Goal: Task Accomplishment & Management: Use online tool/utility

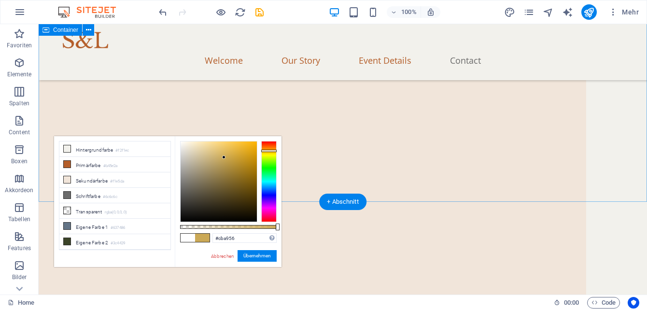
scroll to position [46, 0]
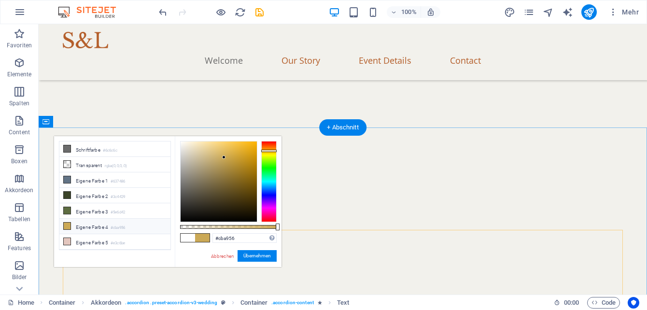
scroll to position [731, 0]
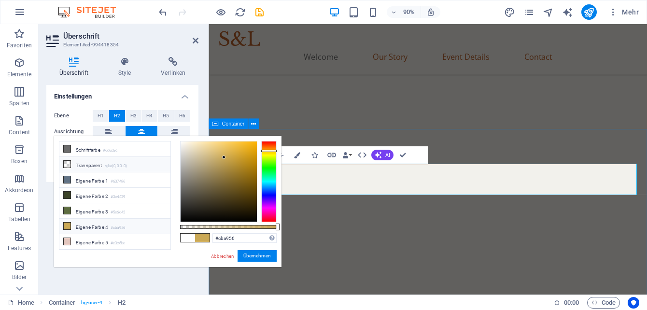
click at [65, 164] on icon at bounding box center [67, 164] width 7 height 7
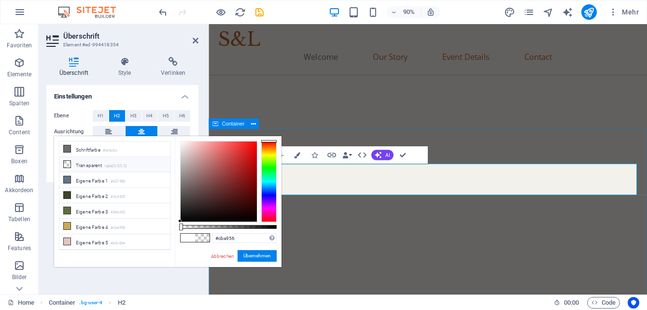
type input "rgba(0, 0, 0, 0)"
click at [267, 257] on button "Übernehmen" at bounding box center [257, 256] width 39 height 12
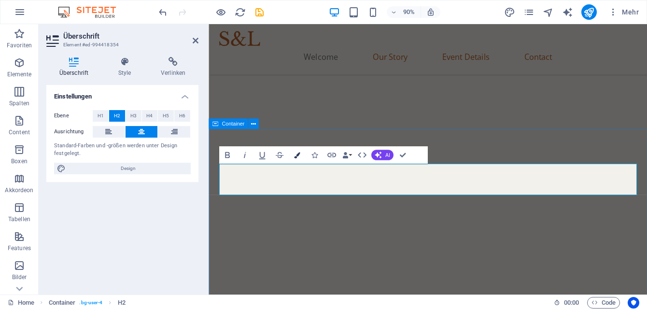
click at [298, 154] on icon "button" at bounding box center [296, 155] width 6 height 6
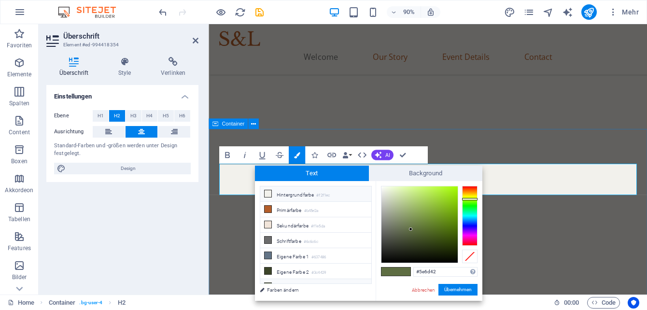
click at [278, 196] on li "Hintergrundfarbe #f2f1ec" at bounding box center [315, 193] width 111 height 15
type input "#f2f1ec"
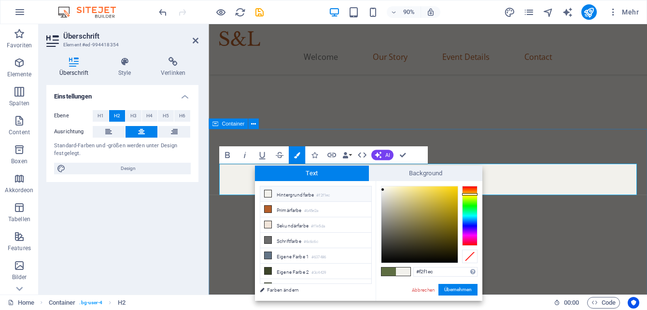
click at [457, 295] on div "Abbrechen Übernehmen" at bounding box center [444, 290] width 67 height 12
click at [452, 290] on button "Übernehmen" at bounding box center [457, 290] width 39 height 12
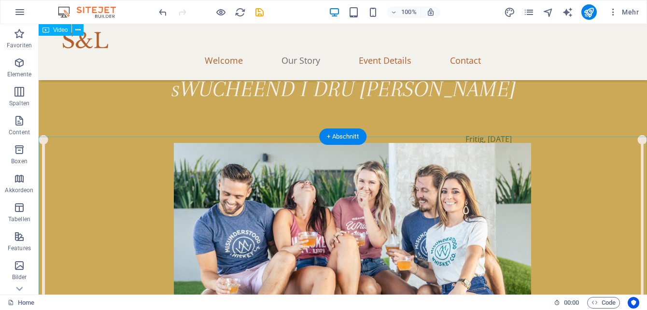
scroll to position [1475, 0]
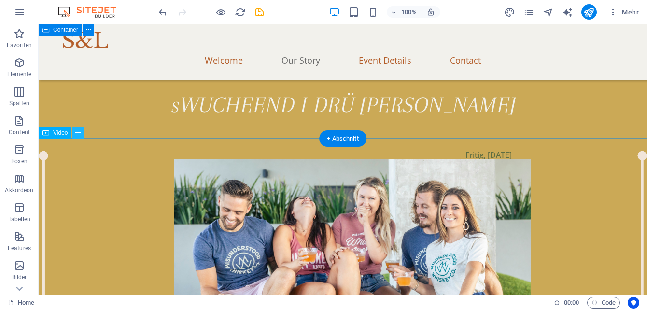
click at [75, 130] on icon at bounding box center [77, 133] width 5 height 10
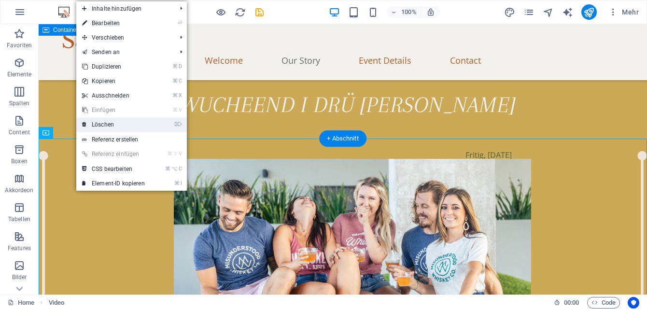
click at [103, 124] on link "⌦ Löschen" at bounding box center [113, 124] width 74 height 14
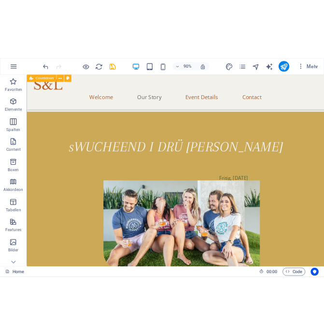
scroll to position [1453, 0]
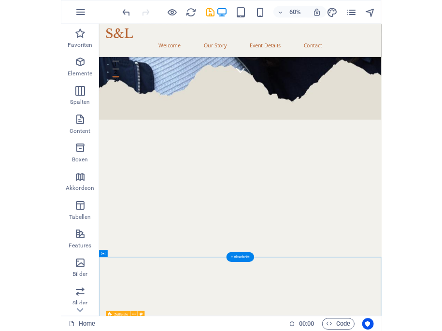
scroll to position [467, 0]
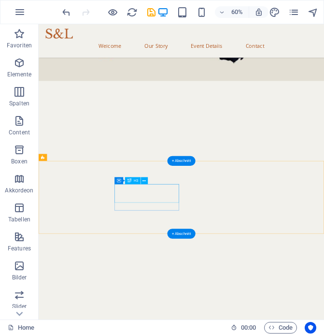
drag, startPoint x: 53, startPoint y: 249, endPoint x: 132, endPoint y: 179, distance: 105.6
click at [132, 179] on div "Container H3 Countdown Container Container H3 Container Text Countdown Containe…" at bounding box center [181, 31] width 285 height 575
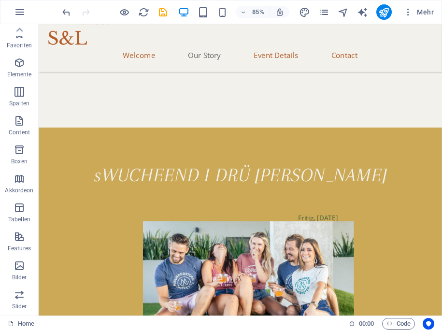
scroll to position [0, 0]
click at [24, 93] on icon "button" at bounding box center [20, 92] width 12 height 12
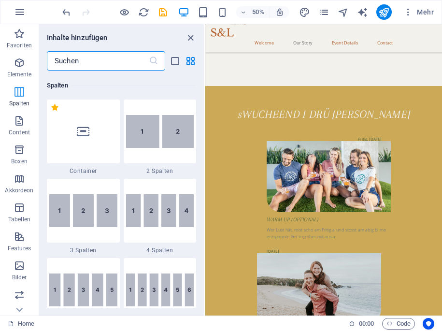
scroll to position [478, 0]
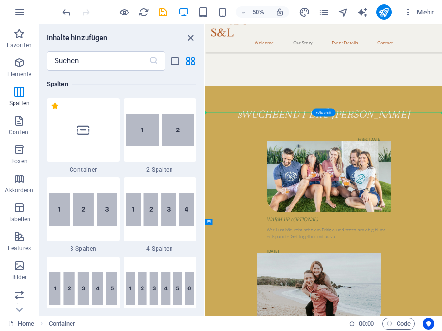
drag, startPoint x: 416, startPoint y: 247, endPoint x: 258, endPoint y: 182, distance: 171.0
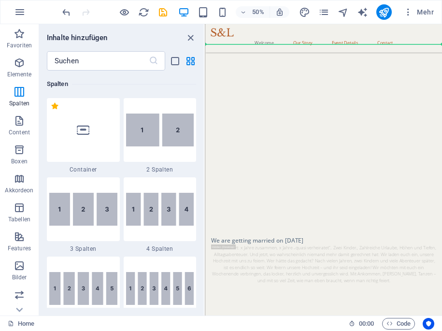
scroll to position [638, 0]
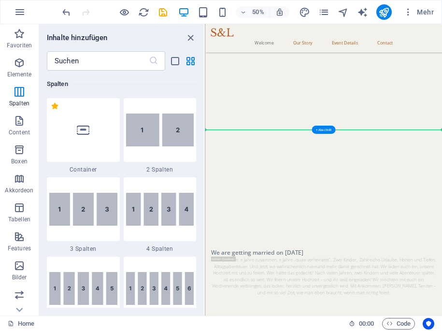
drag, startPoint x: 484, startPoint y: 228, endPoint x: 304, endPoint y: 237, distance: 179.8
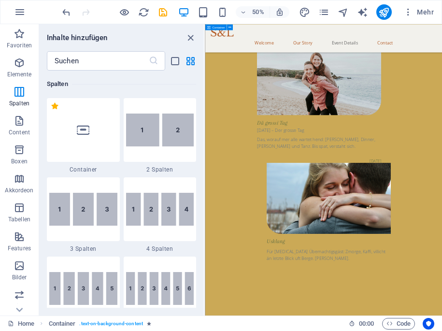
scroll to position [1953, 0]
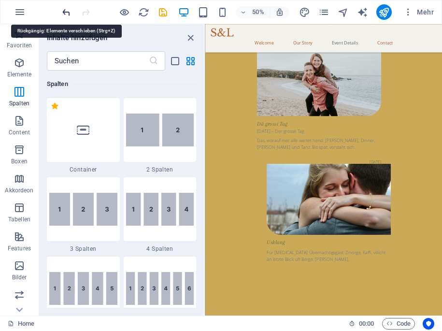
click at [64, 14] on icon "undo" at bounding box center [66, 12] width 11 height 11
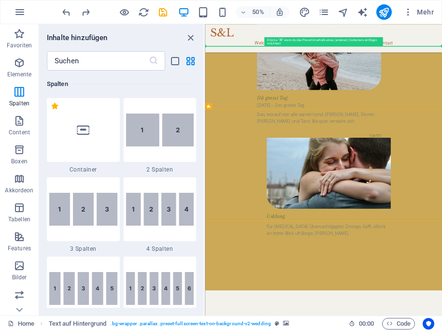
scroll to position [1786, 0]
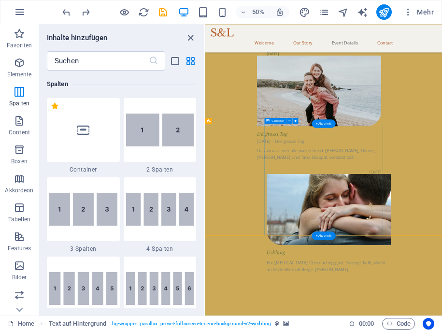
drag, startPoint x: 479, startPoint y: 103, endPoint x: 377, endPoint y: 247, distance: 176.7
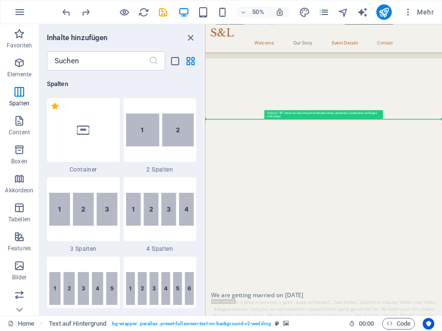
scroll to position [513, 0]
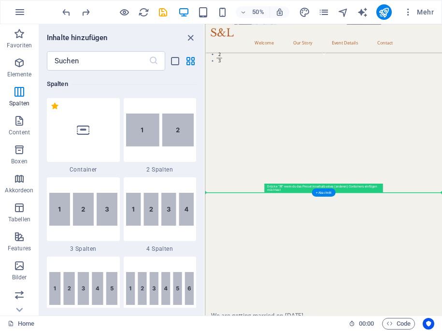
drag, startPoint x: 415, startPoint y: 144, endPoint x: 212, endPoint y: 362, distance: 297.5
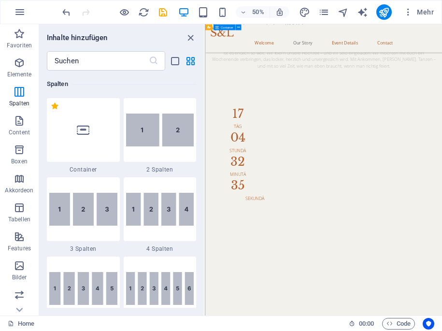
scroll to position [1487, 0]
click at [195, 35] on icon "close panel" at bounding box center [190, 37] width 11 height 11
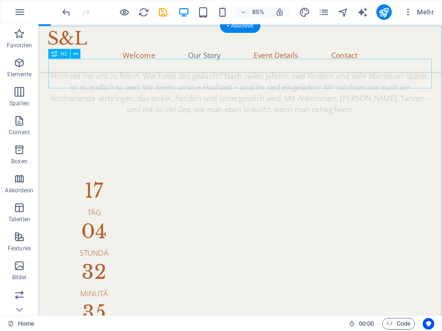
scroll to position [1073, 0]
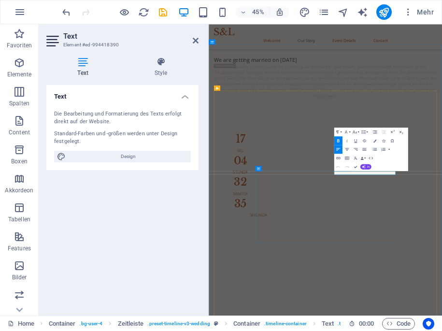
click at [350, 131] on button "Font Family" at bounding box center [346, 131] width 8 height 9
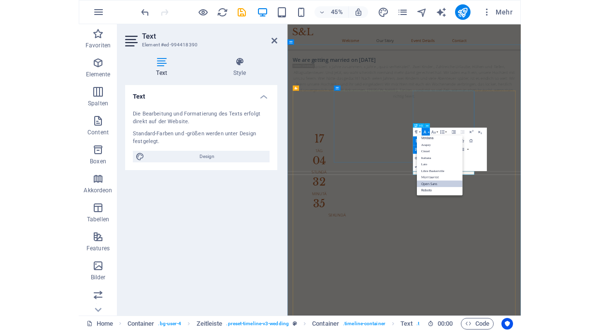
scroll to position [78, 0]
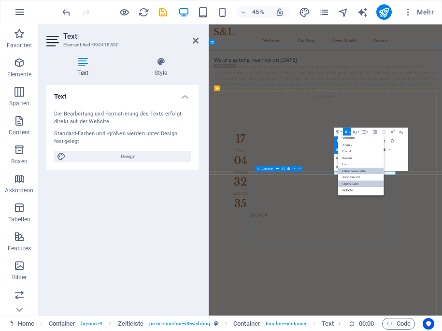
click at [359, 170] on link "Libre Baskerville" at bounding box center [361, 170] width 46 height 7
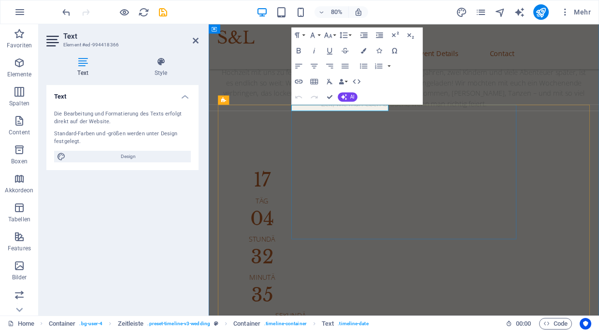
click at [318, 36] on button "Font Family" at bounding box center [314, 34] width 14 height 15
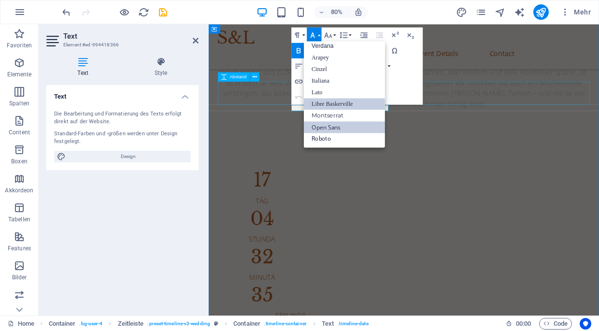
click at [336, 102] on link "Libre Baskerville" at bounding box center [344, 104] width 81 height 12
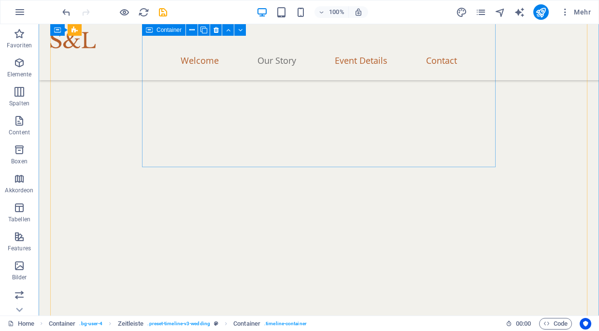
scroll to position [1361, 0]
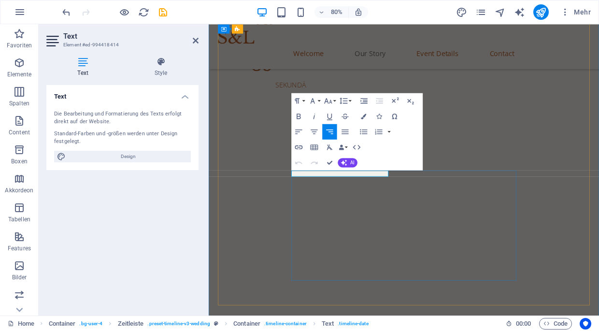
click at [313, 101] on icon "button" at bounding box center [312, 100] width 5 height 5
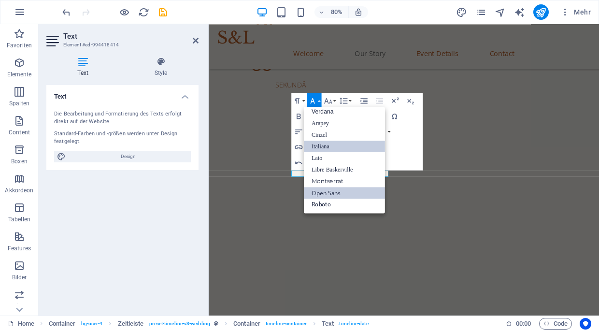
scroll to position [78, 0]
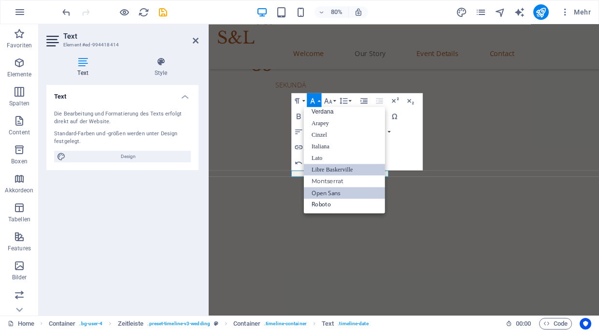
click at [326, 172] on link "Libre Baskerville" at bounding box center [344, 170] width 81 height 12
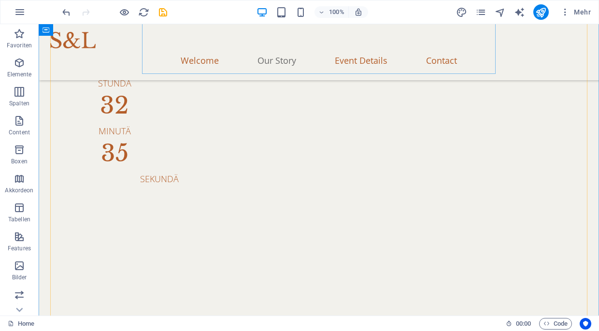
scroll to position [1278, 0]
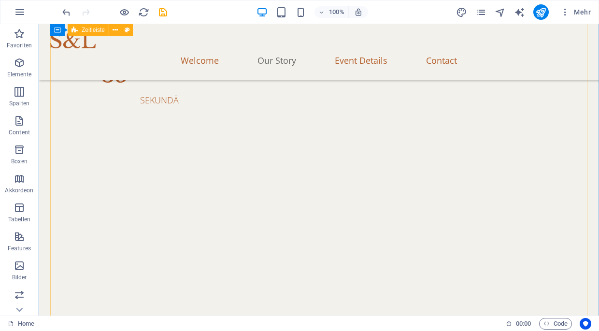
scroll to position [1394, 0]
